Goal: Task Accomplishment & Management: Use online tool/utility

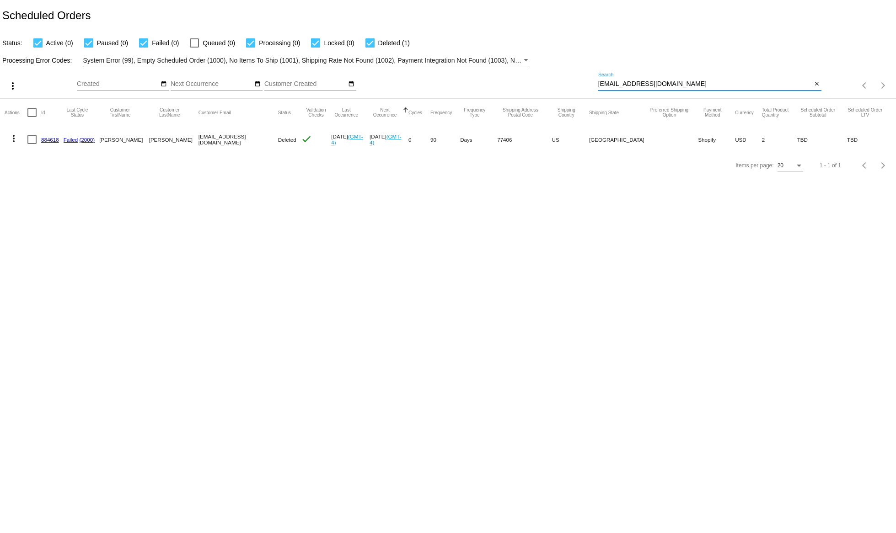
drag, startPoint x: 672, startPoint y: 86, endPoint x: 496, endPoint y: 85, distance: 175.7
click at [598, 85] on input "[EMAIL_ADDRESS][DOMAIN_NAME]" at bounding box center [705, 84] width 214 height 7
paste input "[EMAIL_ADDRESS][DOMAIN_NAME]"
type input "[EMAIL_ADDRESS][DOMAIN_NAME]"
click at [48, 137] on link "881717" at bounding box center [50, 140] width 18 height 6
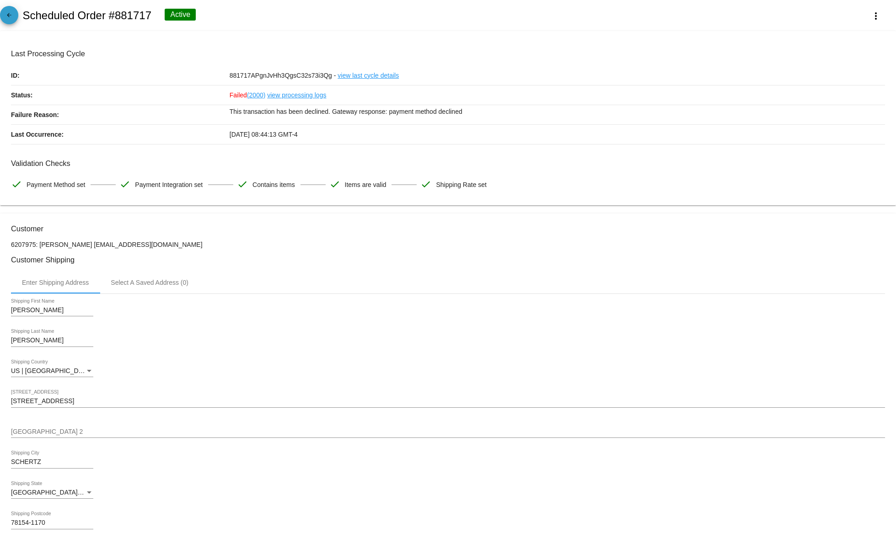
click at [10, 26] on span "arrow_back" at bounding box center [9, 17] width 11 height 22
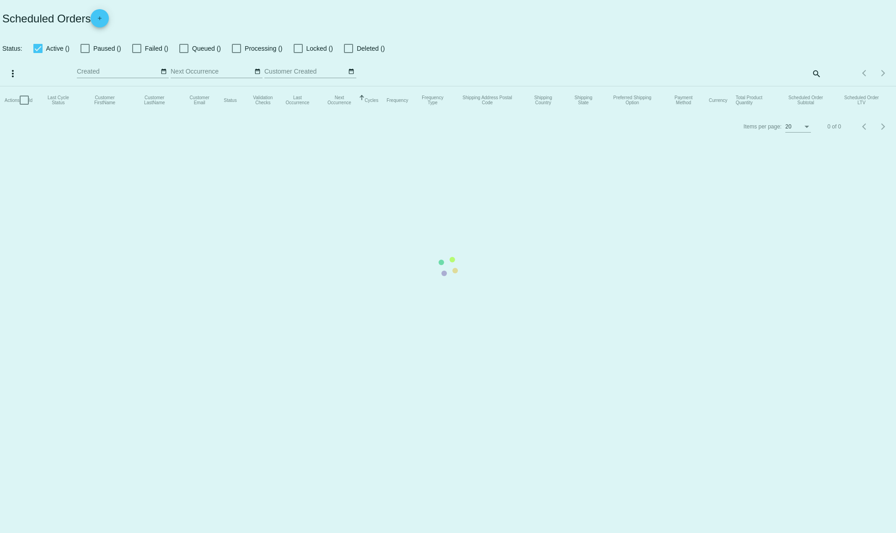
checkbox input "true"
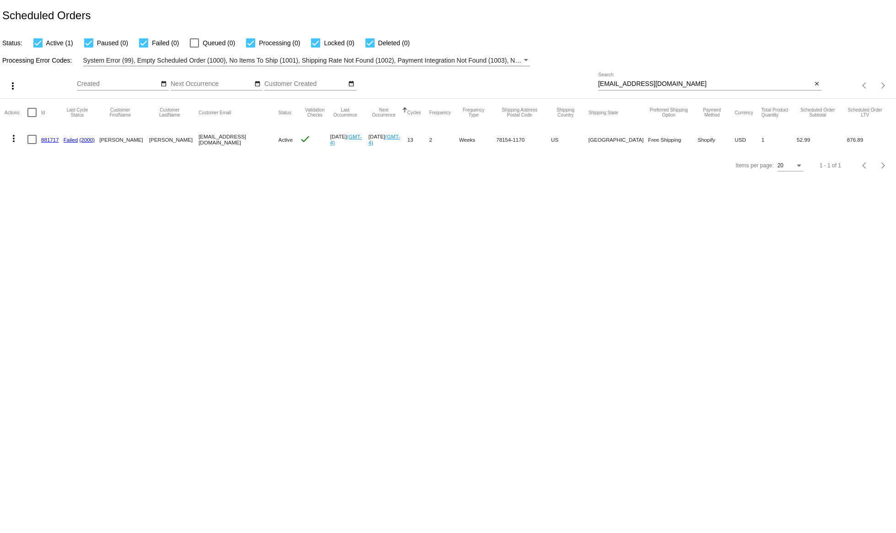
click at [16, 138] on mat-icon "more_vert" at bounding box center [13, 138] width 11 height 11
click at [50, 202] on span "Process Now" at bounding box center [51, 204] width 38 height 7
click at [16, 136] on mat-icon "more_vert" at bounding box center [13, 138] width 11 height 11
click at [32, 157] on button "info View Event Logs" at bounding box center [50, 161] width 91 height 22
